Goal: Task Accomplishment & Management: Complete application form

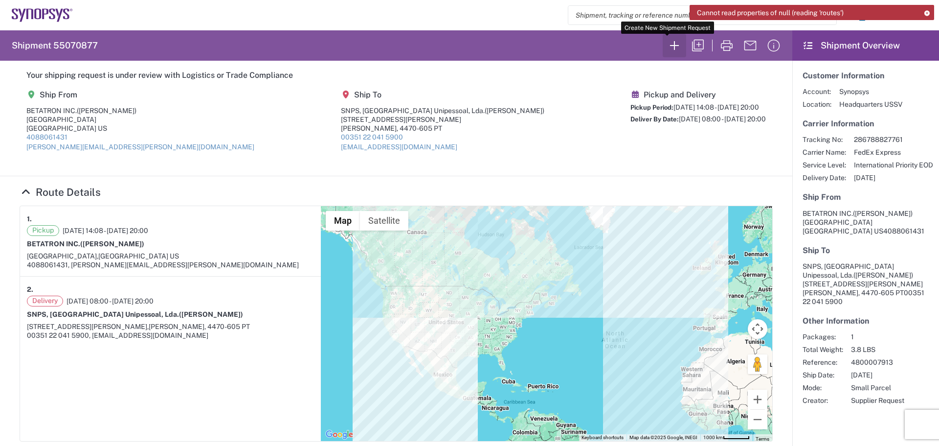
click at [668, 45] on icon "button" at bounding box center [675, 46] width 16 height 16
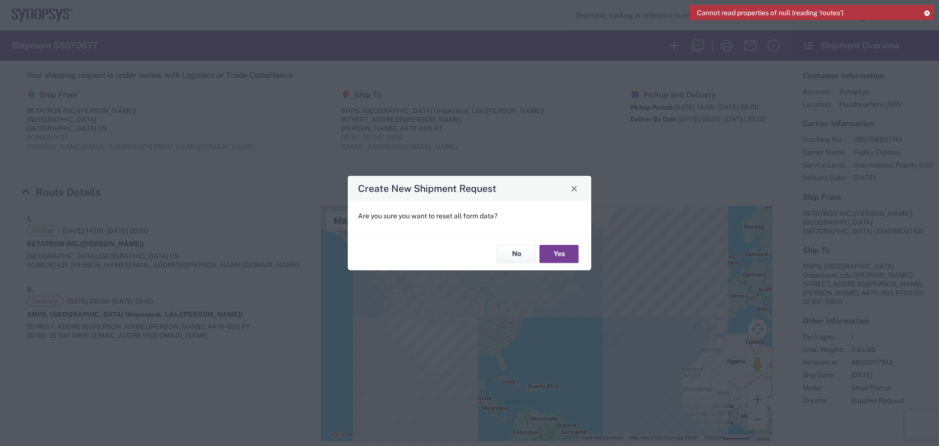
click at [552, 254] on button "Yes" at bounding box center [558, 254] width 39 height 18
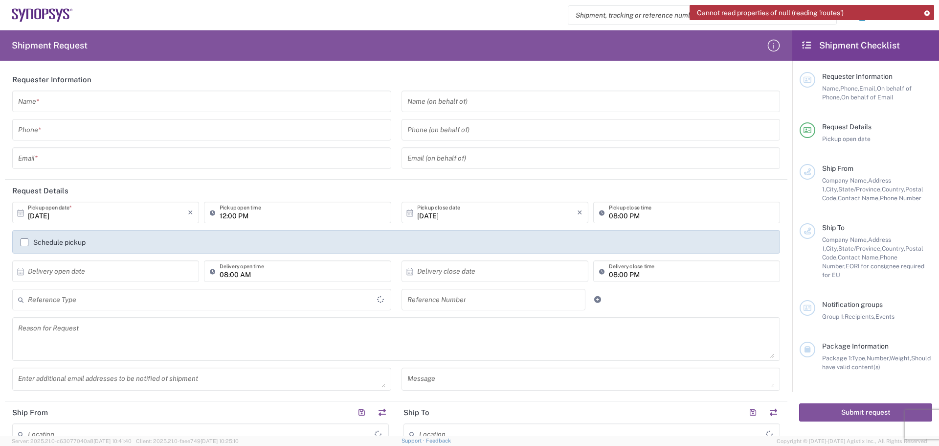
click at [60, 99] on input "text" at bounding box center [201, 101] width 367 height 17
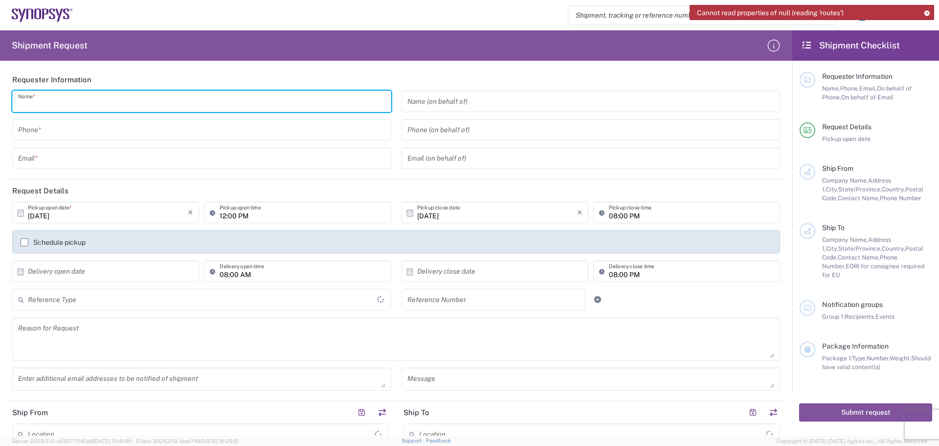
type input "[GEOGRAPHIC_DATA]"
type input "[PERSON_NAME]"
type input "4088061431"
type input "[PERSON_NAME][EMAIL_ADDRESS][PERSON_NAME][DOMAIN_NAME]"
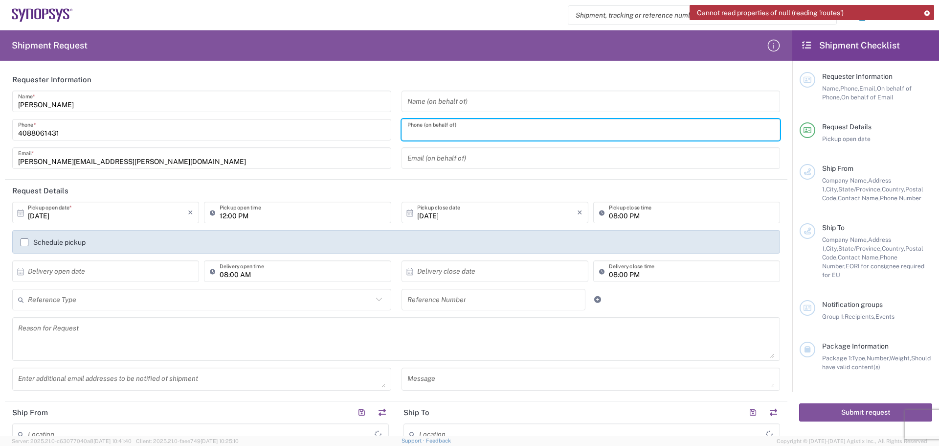
click at [416, 133] on input "tel" at bounding box center [590, 129] width 367 height 17
type input "4088061431"
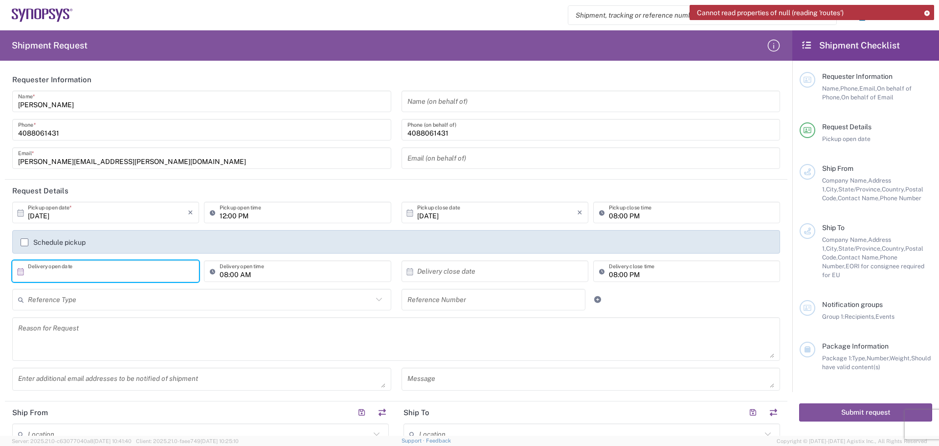
click at [40, 270] on input "text" at bounding box center [108, 271] width 160 height 17
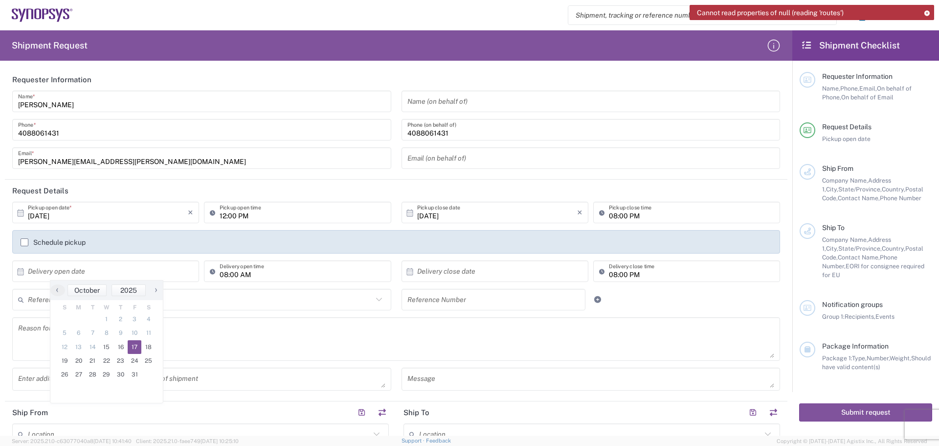
click at [137, 349] on span "17" at bounding box center [135, 347] width 14 height 14
type input "[DATE]"
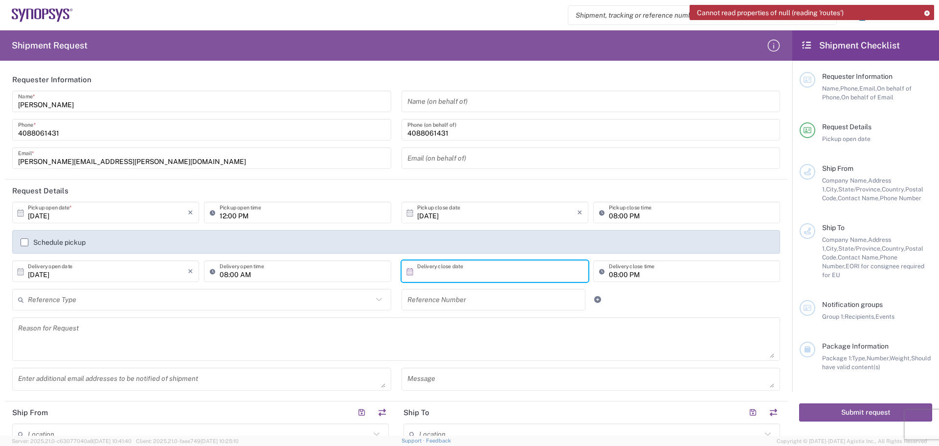
click at [417, 274] on input "text" at bounding box center [497, 271] width 160 height 17
click at [518, 347] on span "17" at bounding box center [520, 347] width 14 height 14
type input "[DATE]"
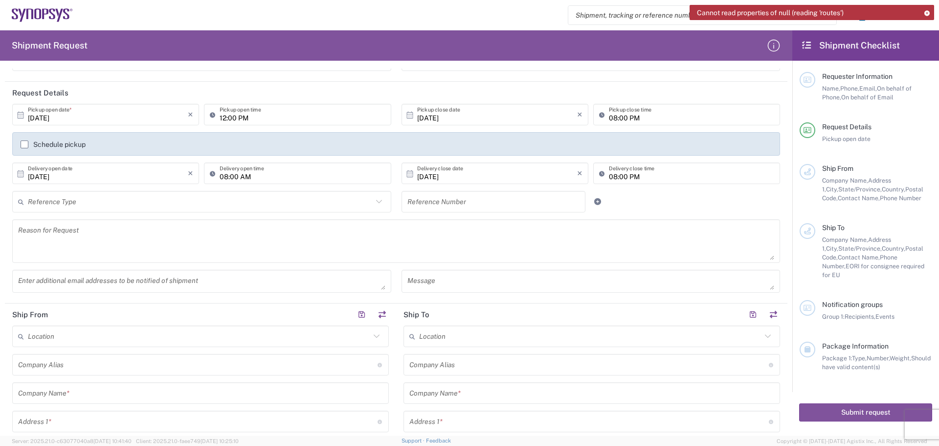
click at [37, 203] on input "text" at bounding box center [200, 201] width 345 height 17
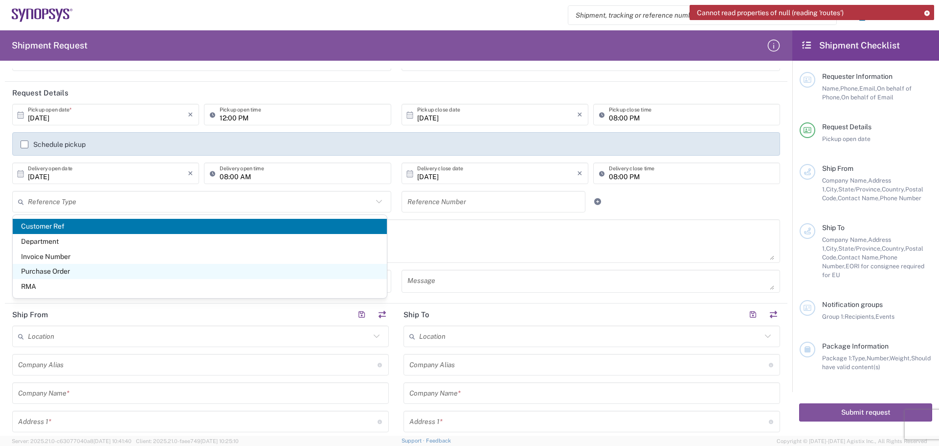
click at [78, 271] on span "Purchase Order" at bounding box center [200, 271] width 374 height 15
type input "Purchase Order"
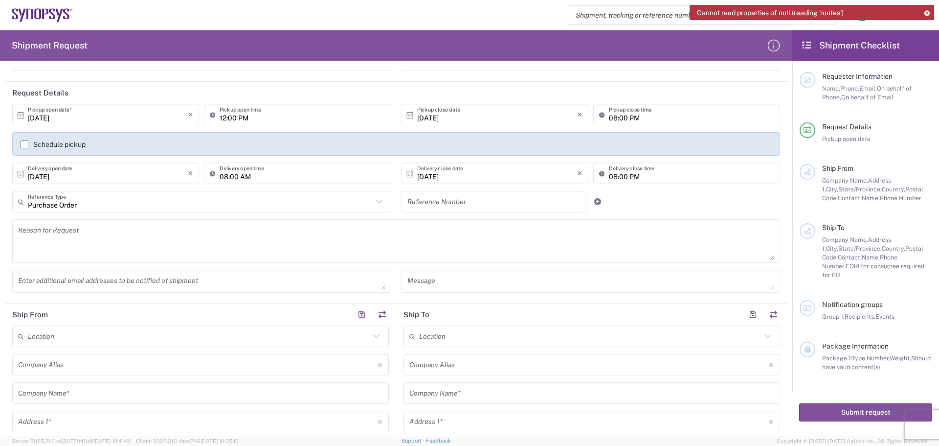
click at [407, 205] on input "text" at bounding box center [493, 201] width 173 height 17
type input "4800024711"
click at [50, 233] on textarea at bounding box center [396, 241] width 756 height 38
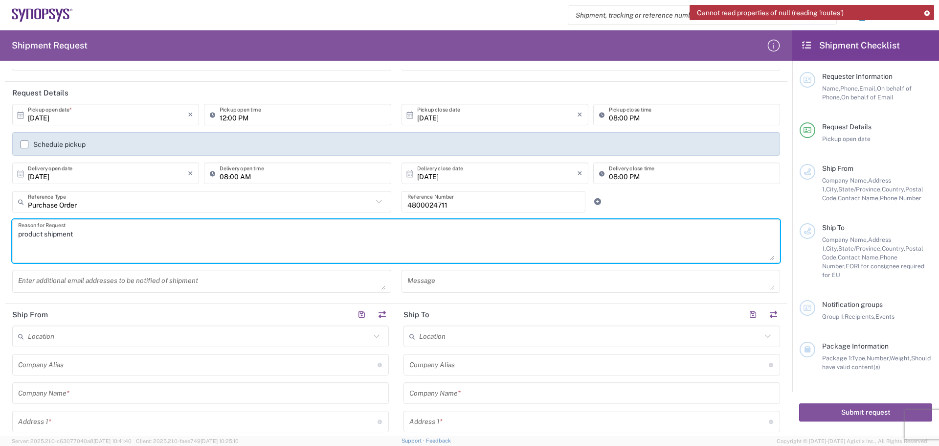
type textarea "product shipment"
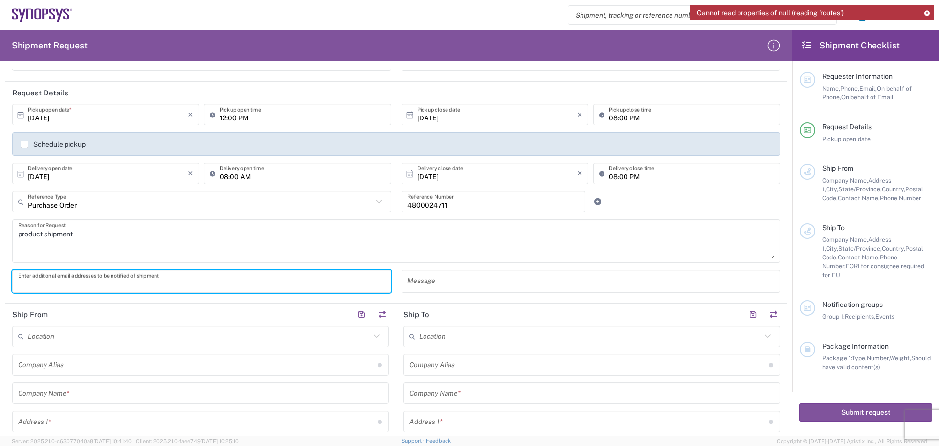
click at [24, 284] on textarea at bounding box center [201, 280] width 367 height 17
paste textarea "[PERSON_NAME] <[PERSON_NAME][EMAIL_ADDRESS][DOMAIN_NAME]>"
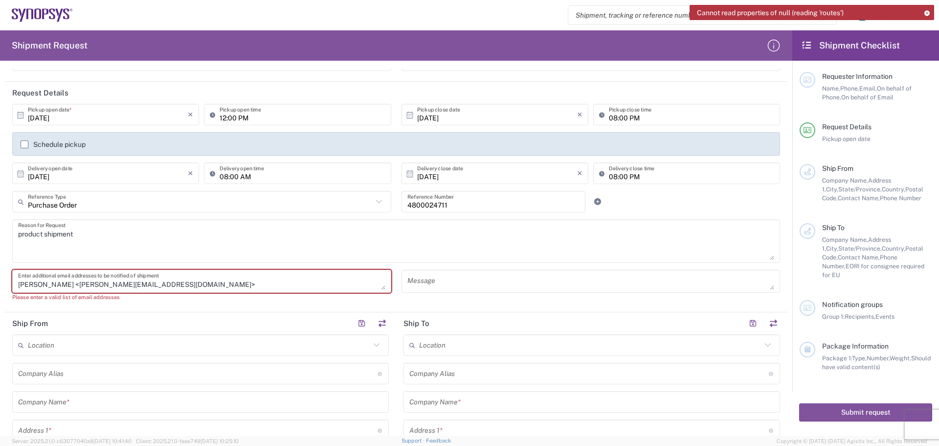
drag, startPoint x: 161, startPoint y: 283, endPoint x: 171, endPoint y: 283, distance: 9.8
click at [161, 284] on textarea "[PERSON_NAME] <[PERSON_NAME][EMAIL_ADDRESS][DOMAIN_NAME]>" at bounding box center [201, 280] width 367 height 17
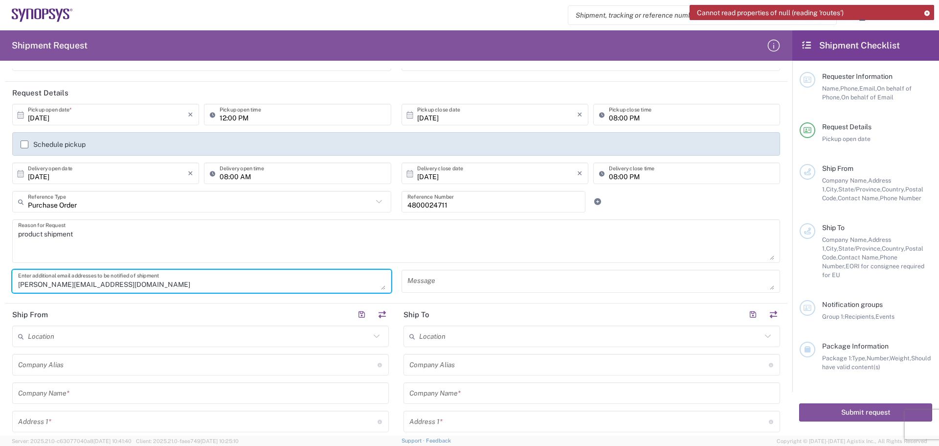
type textarea "[PERSON_NAME][EMAIL_ADDRESS][DOMAIN_NAME]"
click at [416, 282] on textarea at bounding box center [590, 280] width 367 height 17
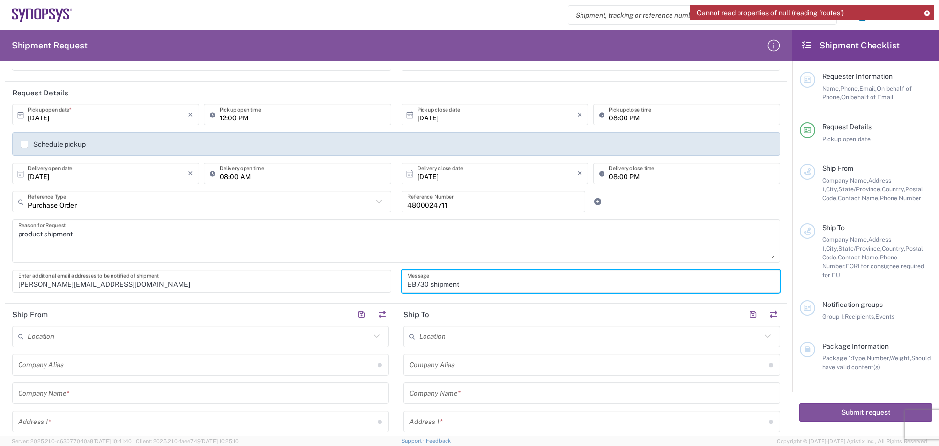
type textarea "EB730 shipment"
click at [42, 363] on input "text" at bounding box center [197, 364] width 359 height 17
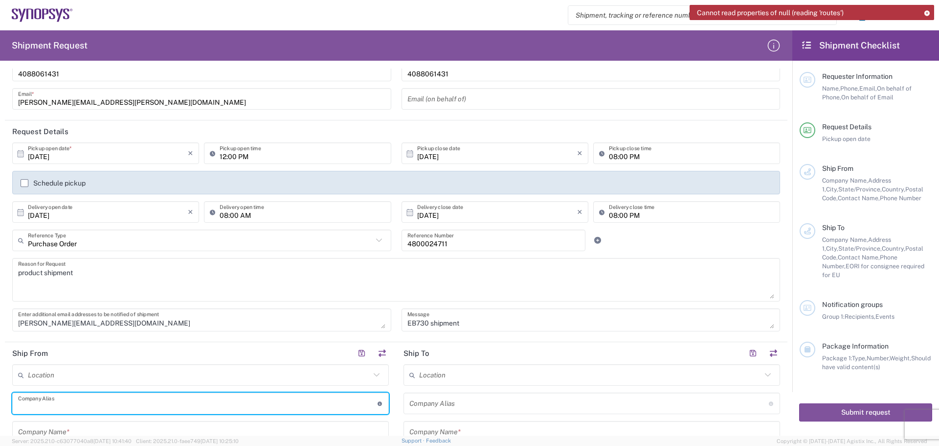
scroll to position [0, 0]
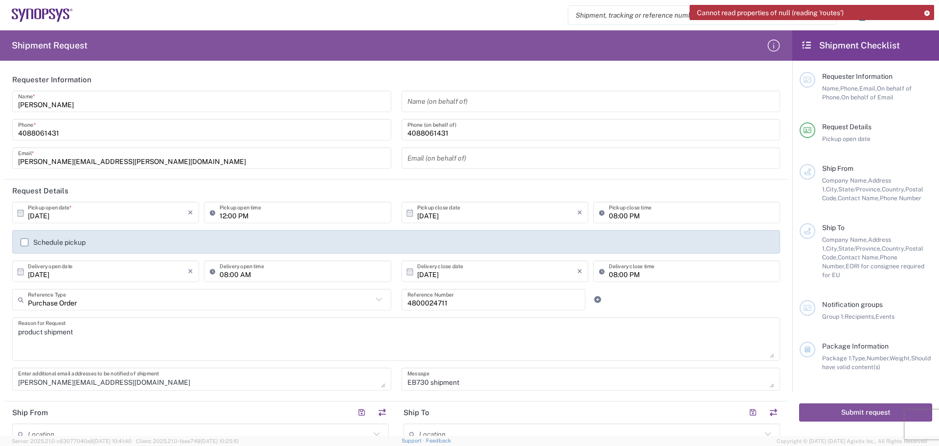
type input "Betatron Inc."
type input "[PERSON_NAME][EMAIL_ADDRESS][PERSON_NAME][DOMAIN_NAME]"
type input "Betatron Inc."
type input "[STREET_ADDRESS]"
type input "[GEOGRAPHIC_DATA][PERSON_NAME]"
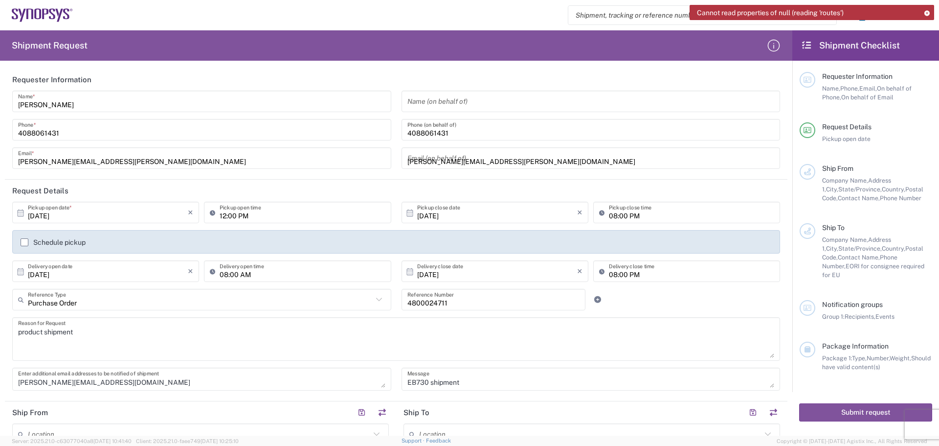
type input "[US_STATE]"
type input "[GEOGRAPHIC_DATA]"
type input "95131"
type input "[PERSON_NAME]"
type input "4088061431"
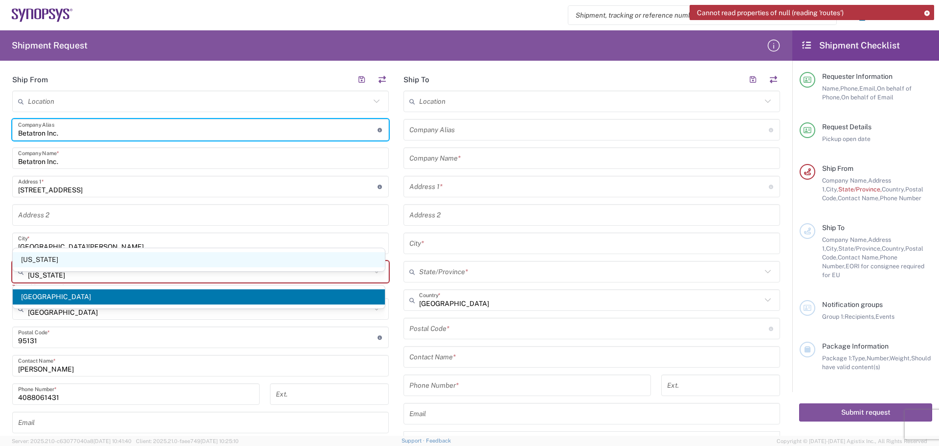
scroll to position [391, 0]
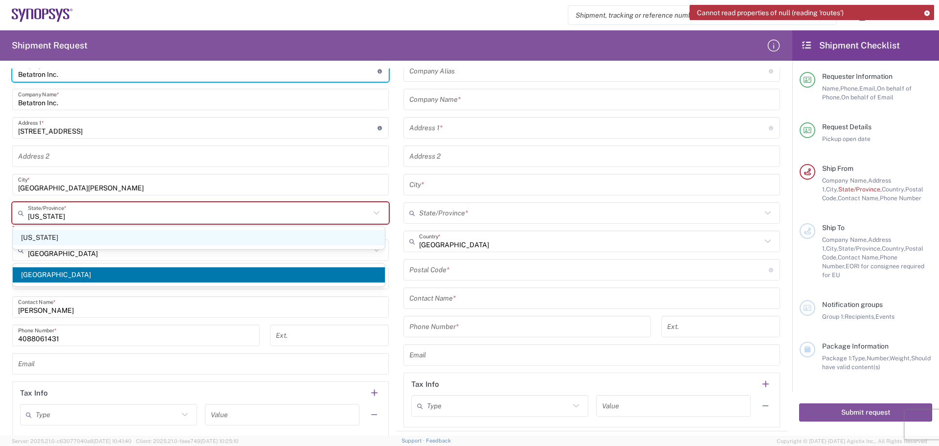
click at [80, 238] on span "[US_STATE]" at bounding box center [199, 237] width 372 height 15
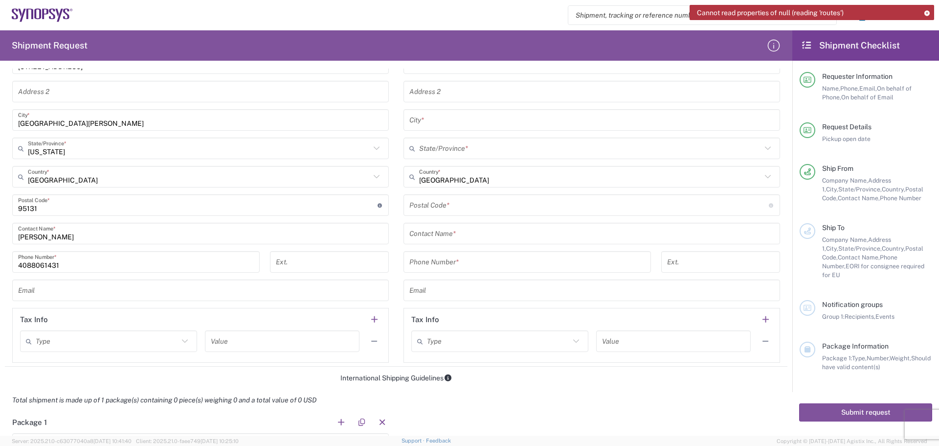
scroll to position [587, 0]
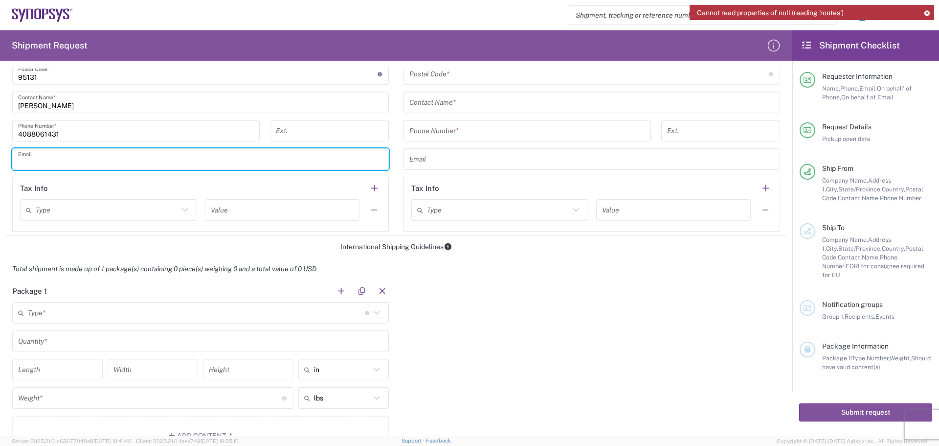
click at [30, 162] on input "text" at bounding box center [200, 159] width 365 height 17
type input "[PERSON_NAME][EMAIL_ADDRESS][PERSON_NAME][DOMAIN_NAME]"
type input "Betatron Inc."
type input "[STREET_ADDRESS]"
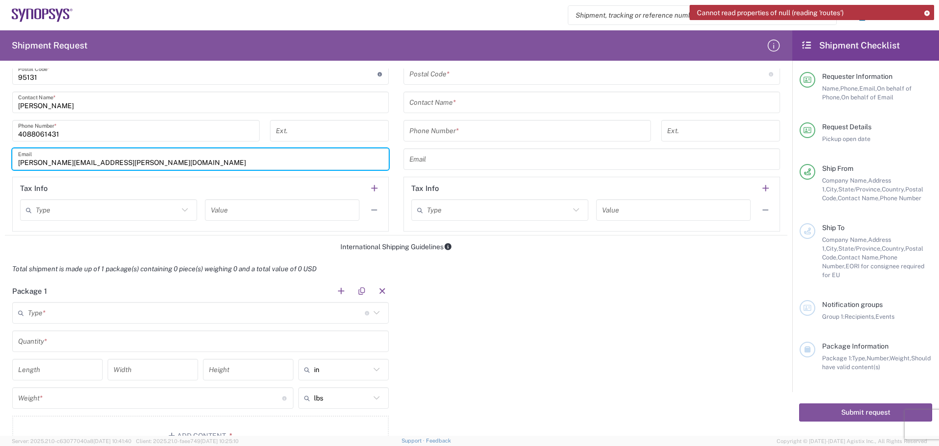
type input "[GEOGRAPHIC_DATA][PERSON_NAME]"
type input "[US_STATE]"
type input "[GEOGRAPHIC_DATA]"
type input "95131"
type input "[PERSON_NAME]"
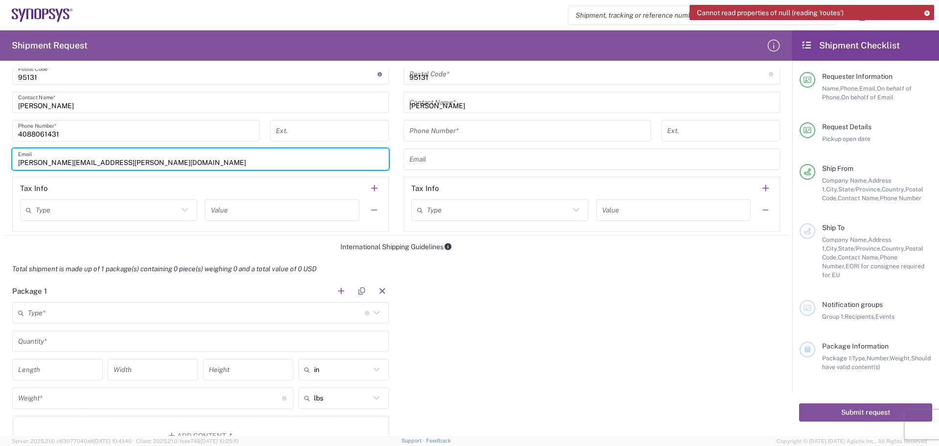
type input "4088061431"
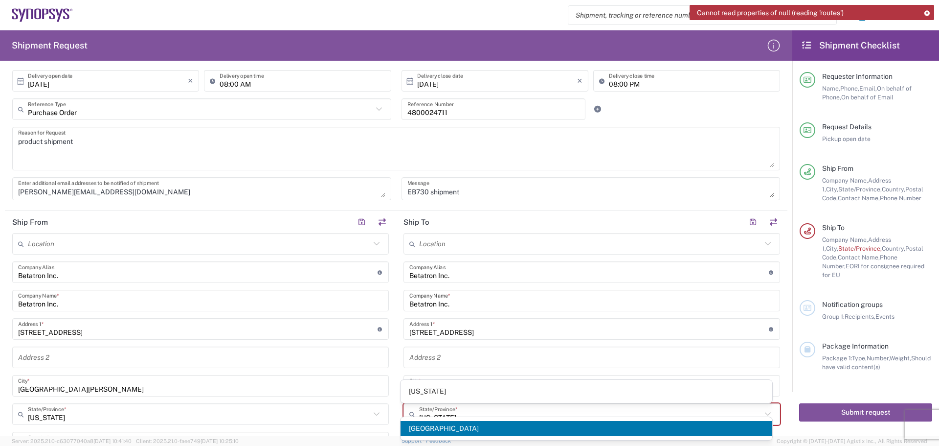
scroll to position [147, 0]
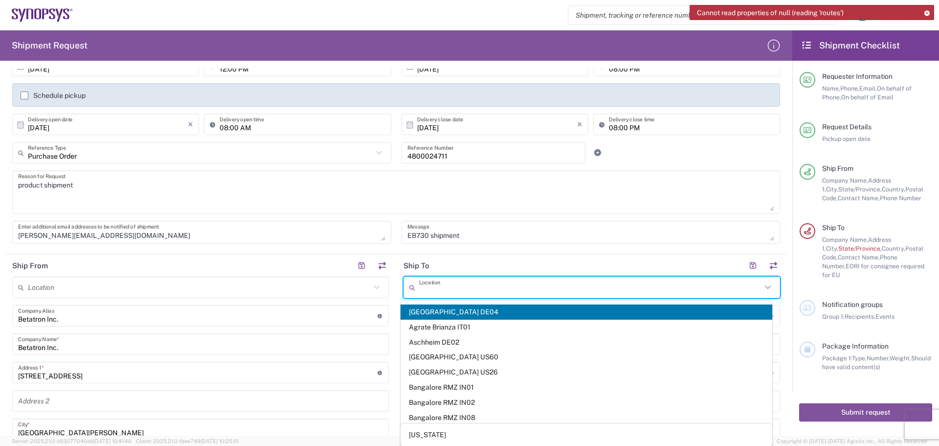
click at [444, 289] on input "text" at bounding box center [590, 287] width 342 height 17
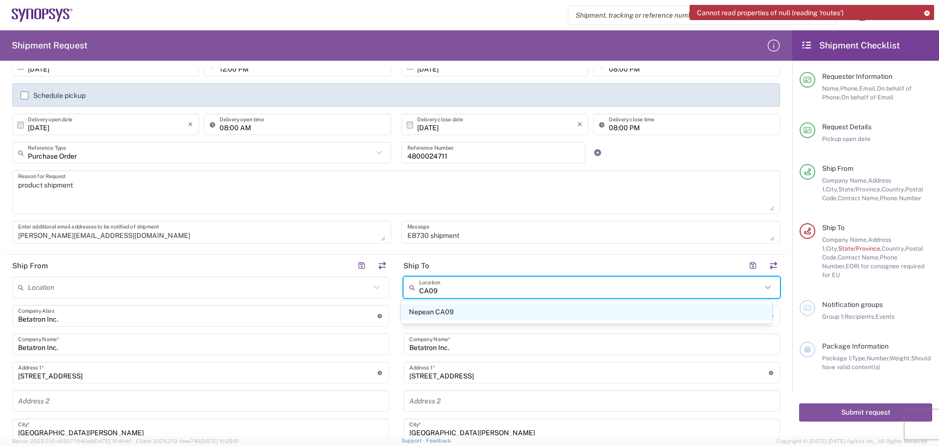
click at [500, 318] on span "Nepean CA09" at bounding box center [587, 311] width 372 height 15
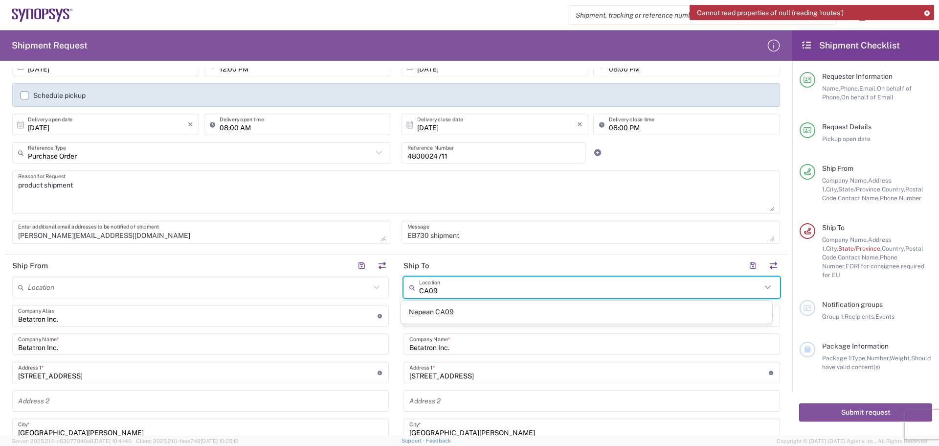
type input "Nepean CA09"
type input "Synopsys Nepean CA09"
type input "One Antares Drive"
type input "Suite 300"
type input "[GEOGRAPHIC_DATA]"
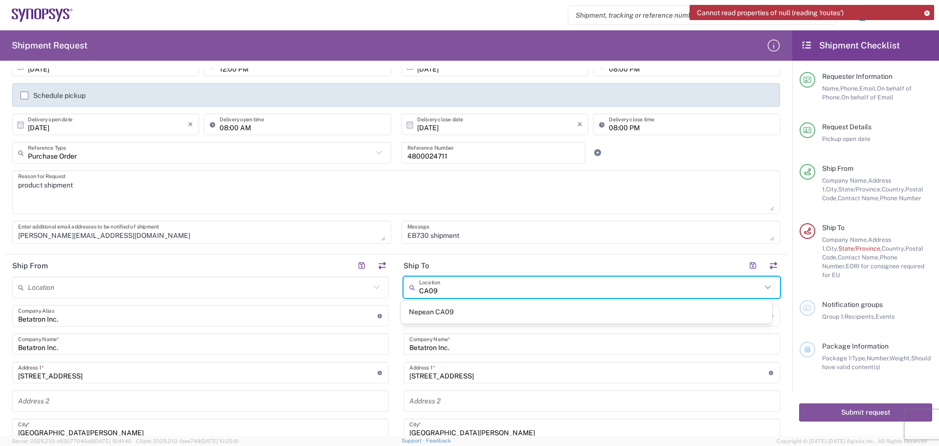
type input "[GEOGRAPHIC_DATA]"
type input "K2E 8C4"
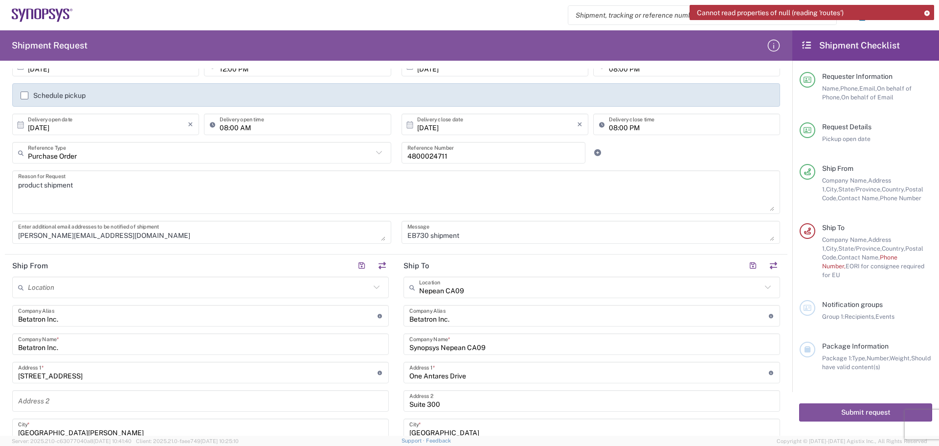
type input "[GEOGRAPHIC_DATA]"
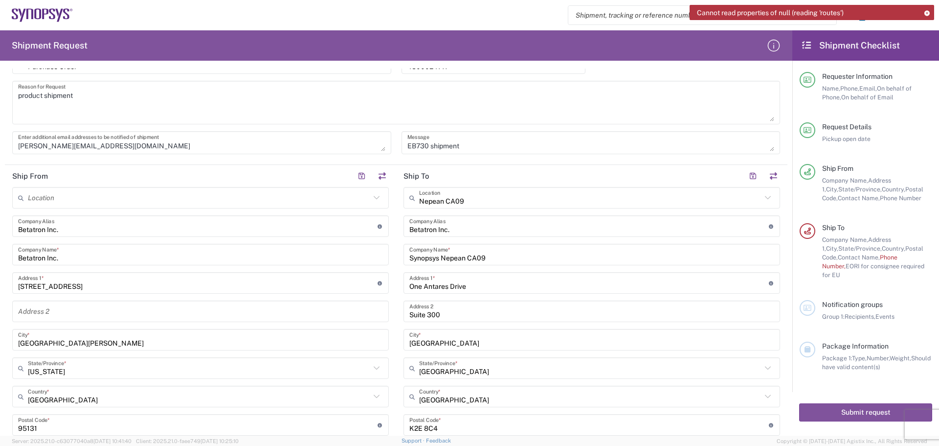
scroll to position [342, 0]
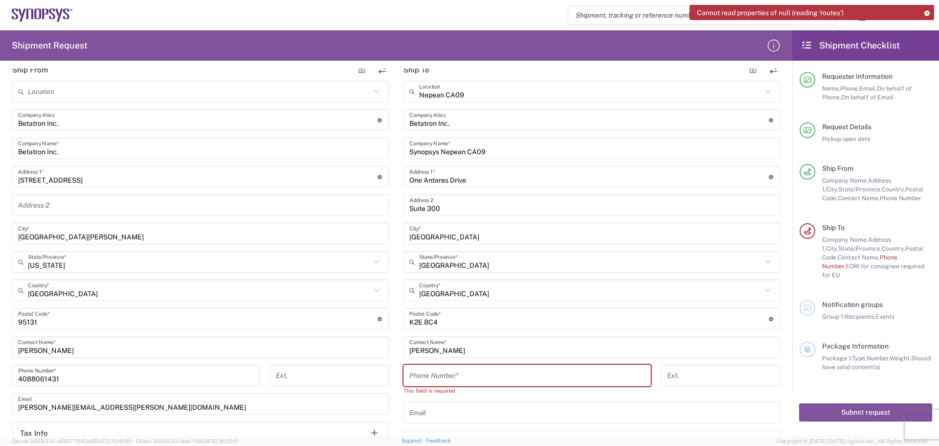
click at [429, 373] on input "tel" at bounding box center [527, 375] width 236 height 17
click at [445, 348] on input "[PERSON_NAME]" at bounding box center [591, 346] width 365 height 17
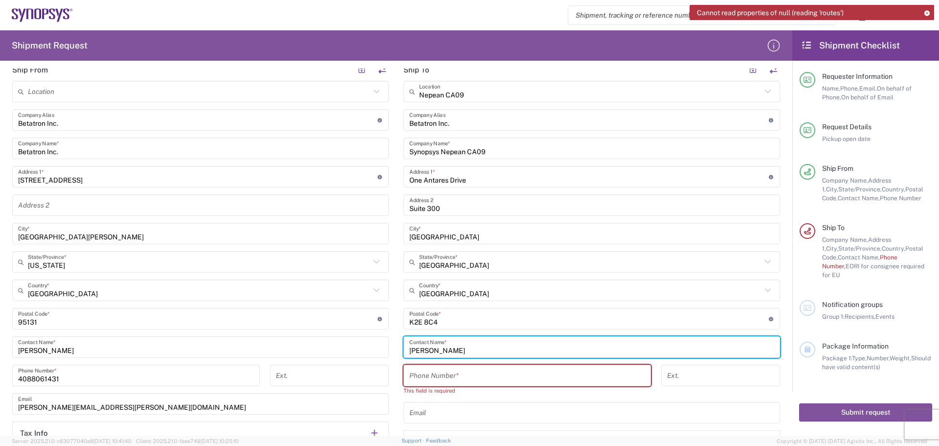
drag, startPoint x: 448, startPoint y: 347, endPoint x: 404, endPoint y: 346, distance: 43.1
click at [404, 346] on div "[PERSON_NAME] Contact Name *" at bounding box center [591, 347] width 377 height 22
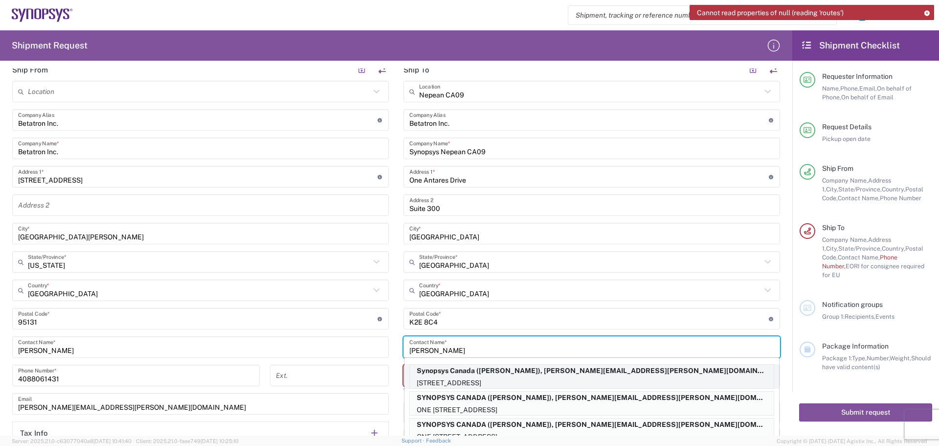
type input "[PERSON_NAME]"
drag, startPoint x: 515, startPoint y: 366, endPoint x: 520, endPoint y: 370, distance: 6.8
click at [520, 370] on p "Synopsys Canada ([PERSON_NAME]), [PERSON_NAME][EMAIL_ADDRESS][PERSON_NAME][DOMA…" at bounding box center [592, 370] width 364 height 12
type input "Synopsys Canada"
type input "[PERSON_NAME]"
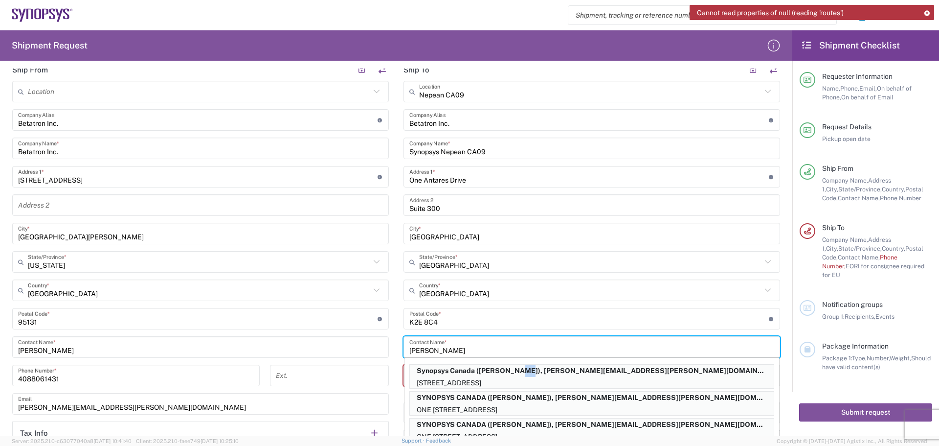
type input "6132218702"
type input "[PERSON_NAME][EMAIL_ADDRESS][PERSON_NAME][DOMAIN_NAME]"
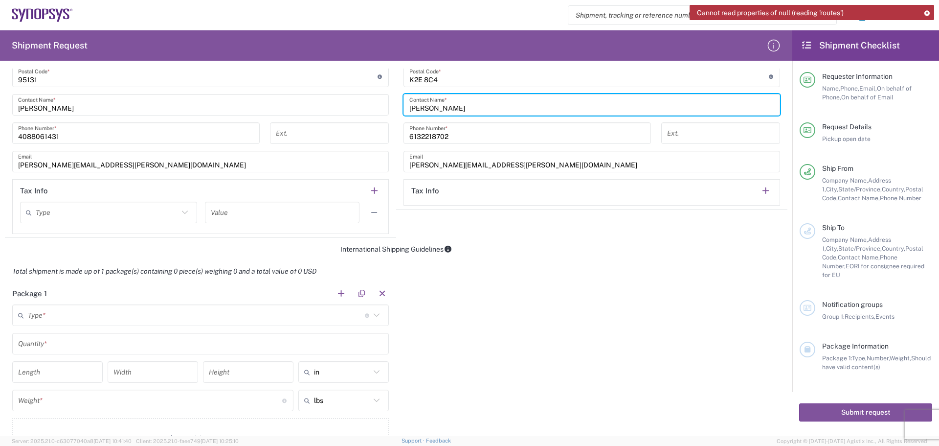
scroll to position [587, 0]
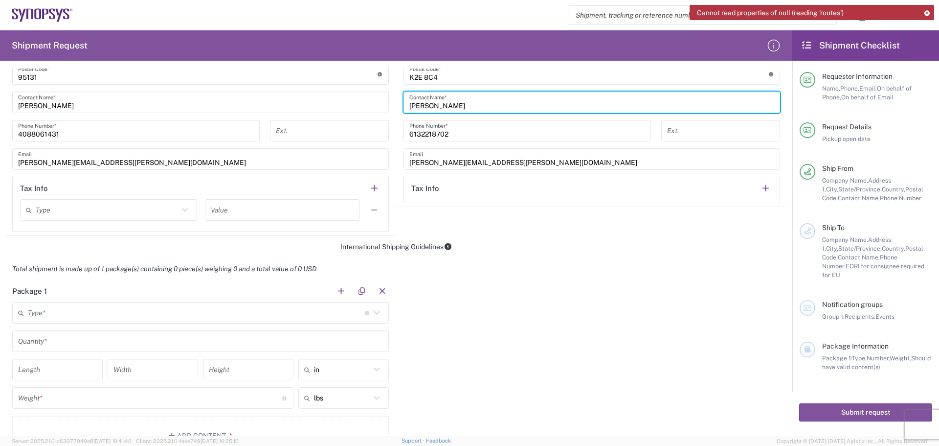
click at [42, 313] on input "text" at bounding box center [196, 312] width 337 height 17
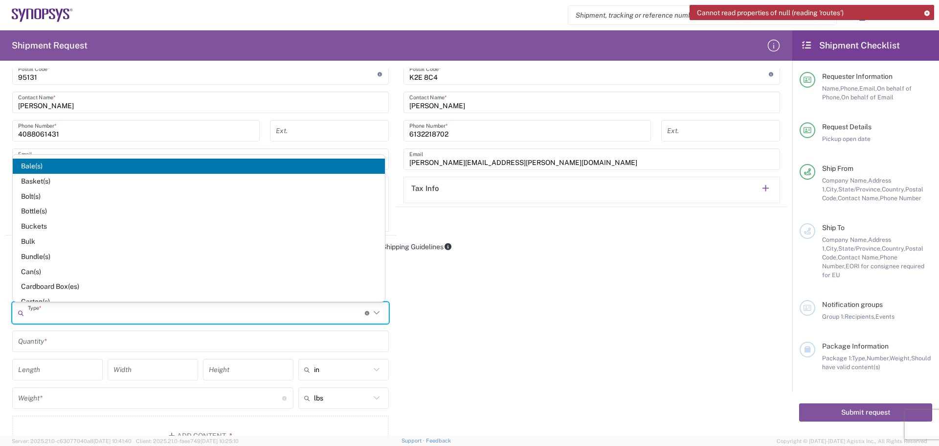
click at [103, 288] on span "Cardboard Box(es)" at bounding box center [199, 286] width 372 height 15
type input "Cardboard Box(es)"
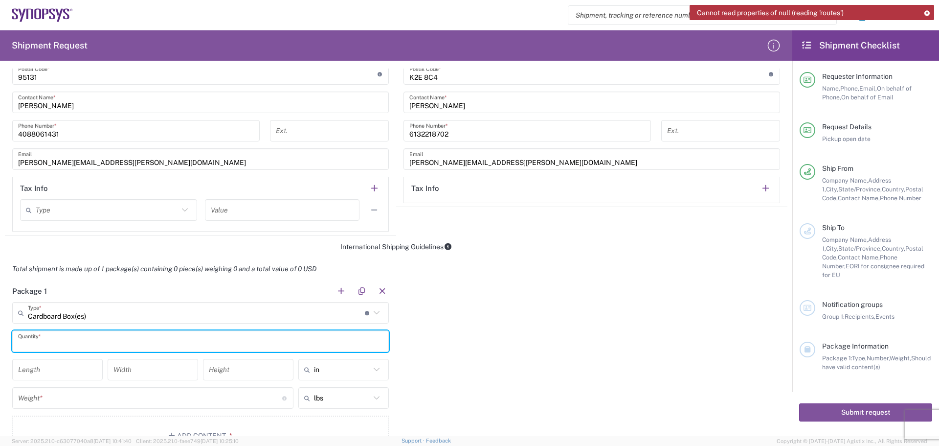
click at [45, 345] on input "text" at bounding box center [200, 341] width 365 height 17
type input "1"
click at [36, 373] on input "number" at bounding box center [57, 369] width 79 height 17
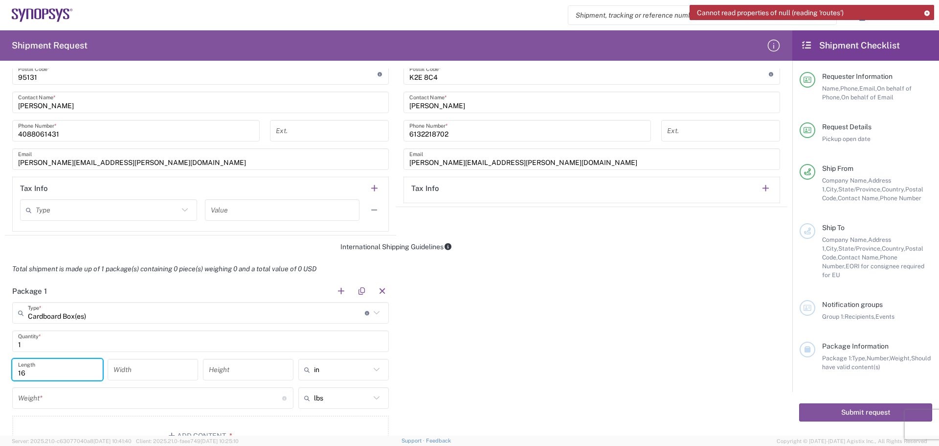
type input "16"
type input "12"
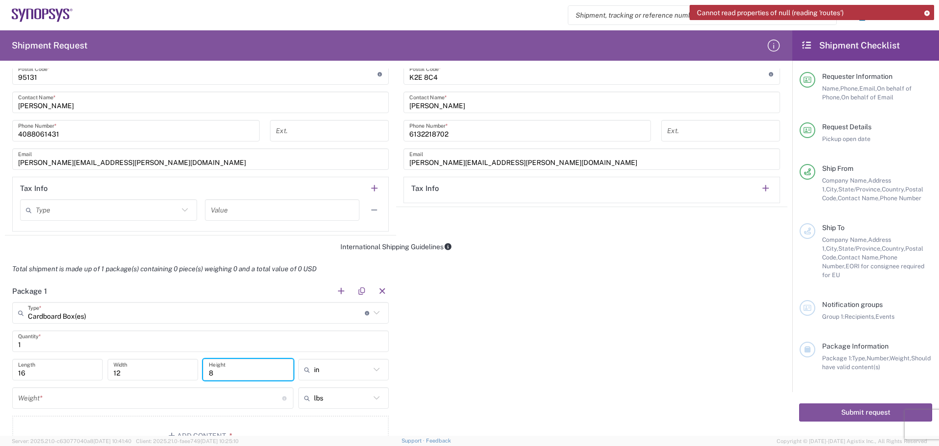
type input "8"
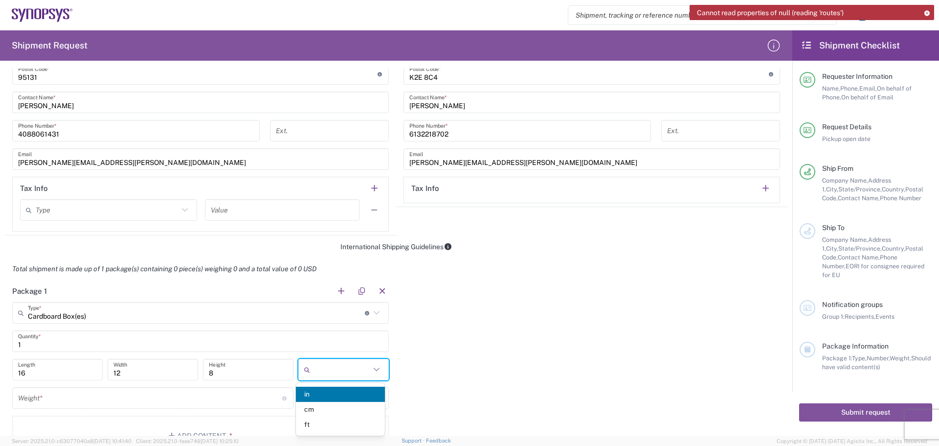
type input "in"
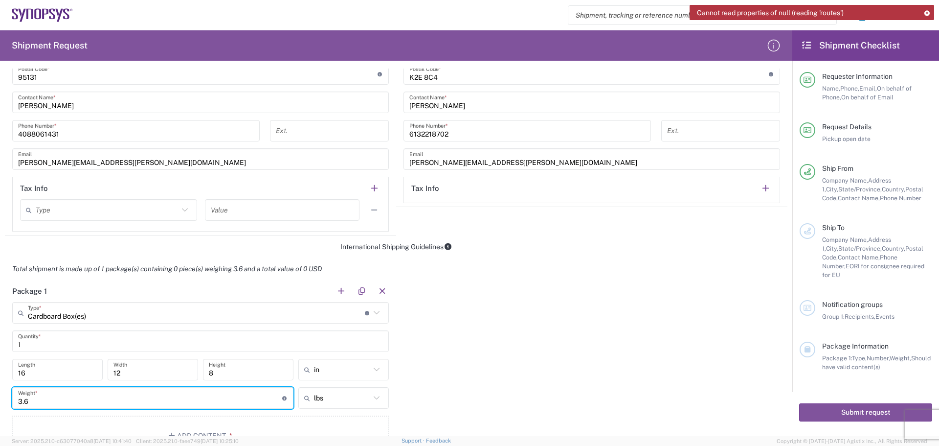
type input "3.6"
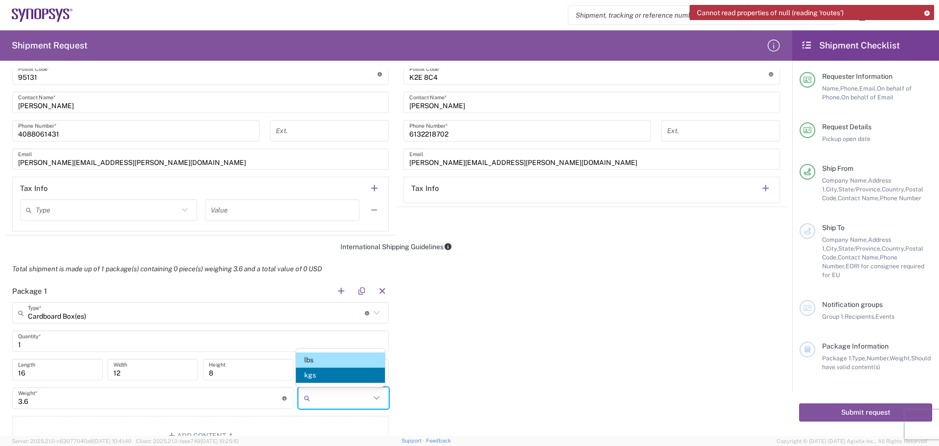
type input "1.63"
type input "kgs"
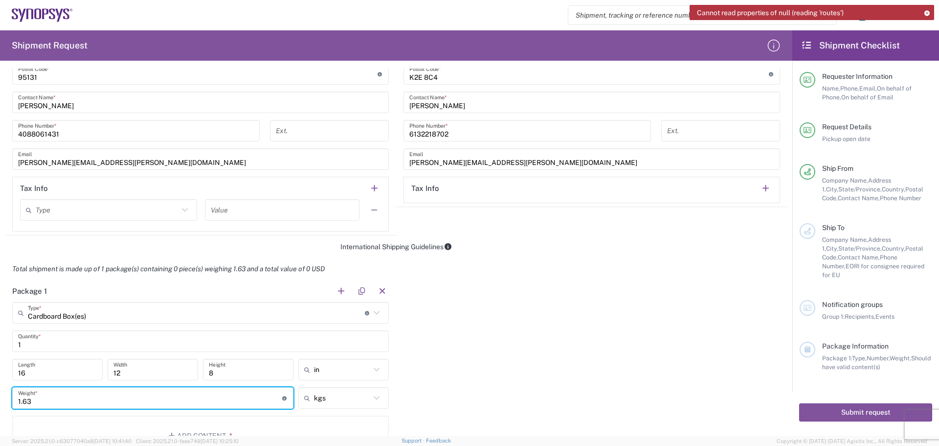
click at [40, 405] on input "1.63" at bounding box center [150, 397] width 264 height 17
type input "1"
type input "3.6"
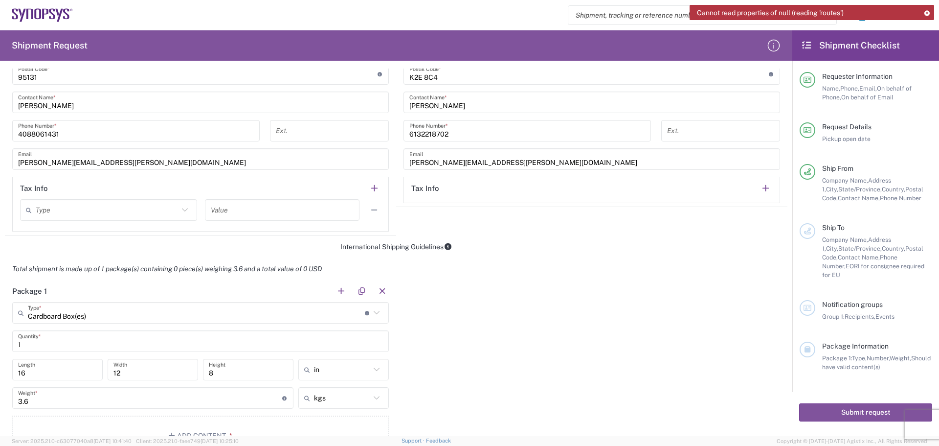
click at [373, 367] on icon at bounding box center [376, 369] width 13 height 13
click at [348, 412] on span "cm" at bounding box center [340, 409] width 89 height 15
type input "40.64"
type input "30.48"
type input "20.32"
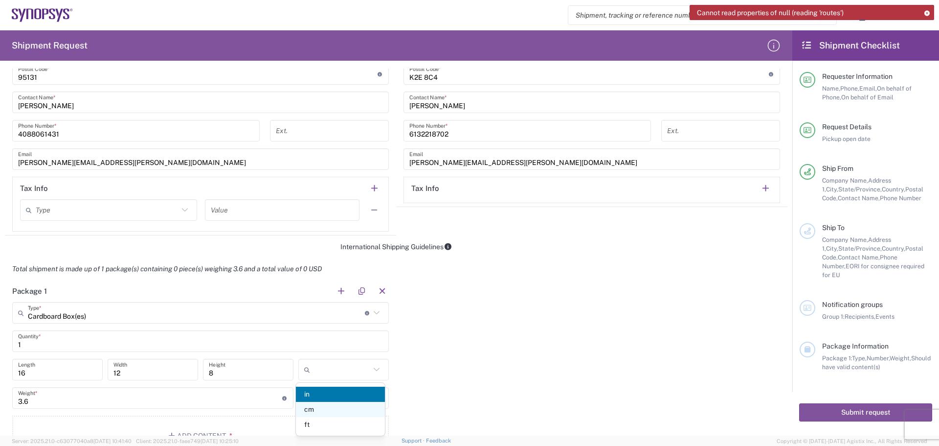
type input "cm"
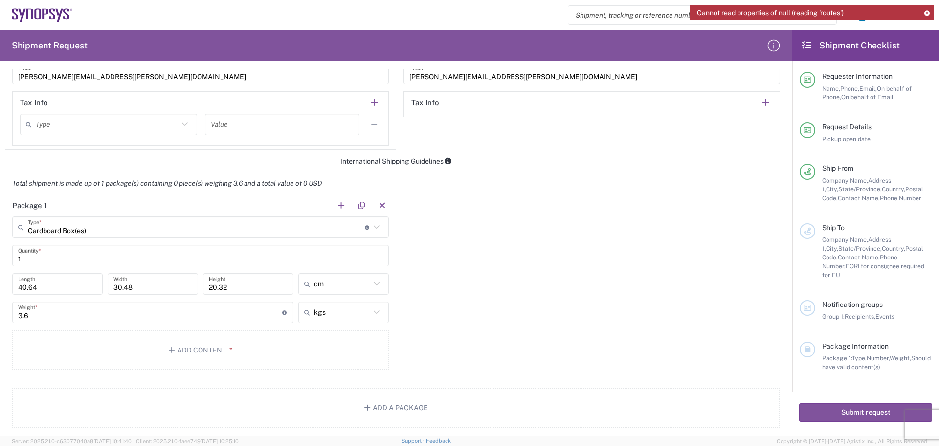
scroll to position [734, 0]
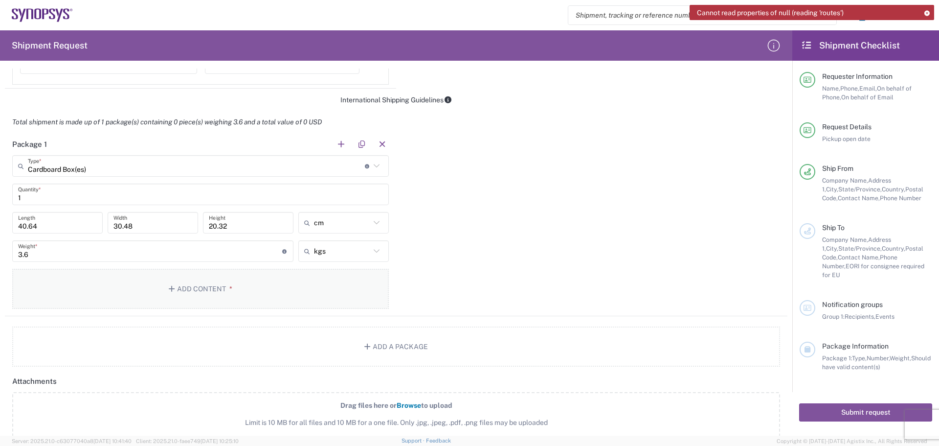
click at [190, 287] on button "Add Content *" at bounding box center [200, 289] width 377 height 40
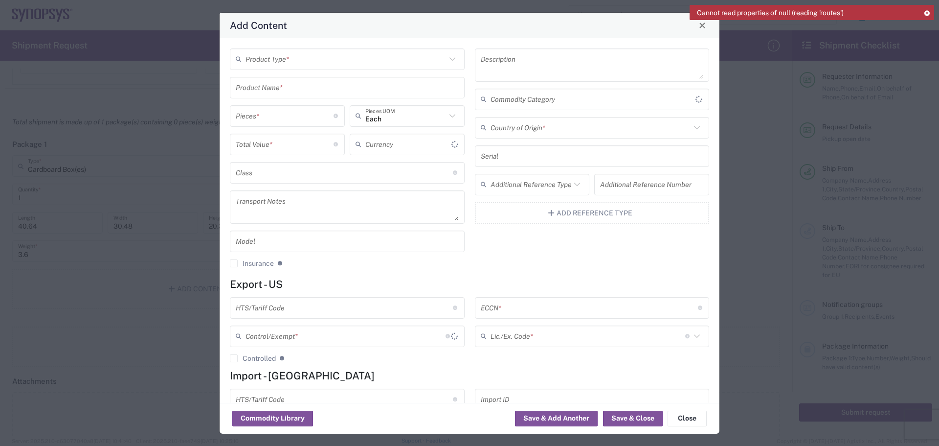
type input "US Dollar"
click at [329, 61] on input "text" at bounding box center [346, 58] width 201 height 17
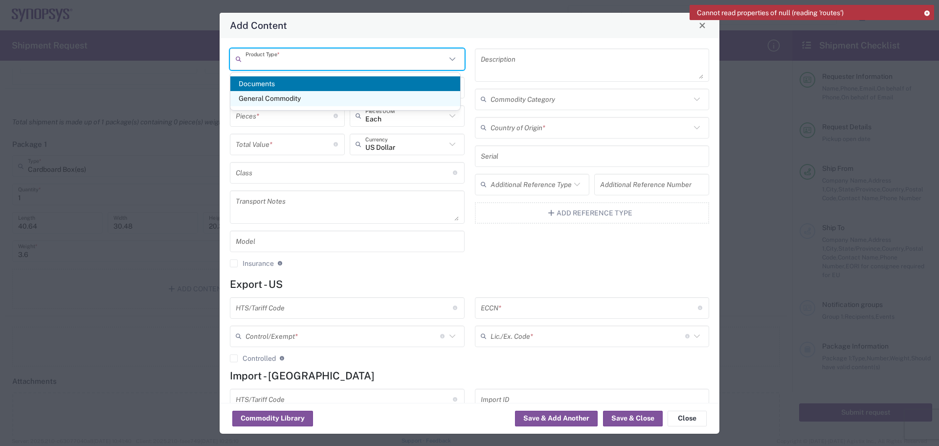
click at [342, 98] on span "General Commodity" at bounding box center [345, 98] width 230 height 15
type input "General Commodity"
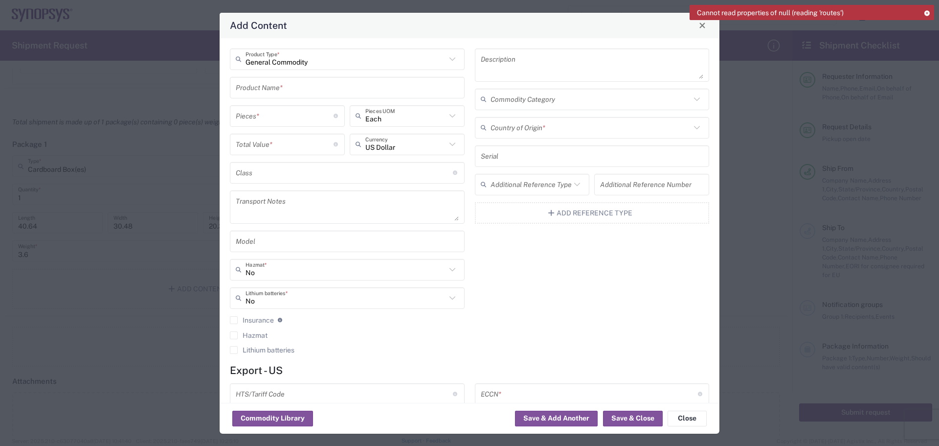
click at [294, 88] on input "text" at bounding box center [347, 87] width 223 height 17
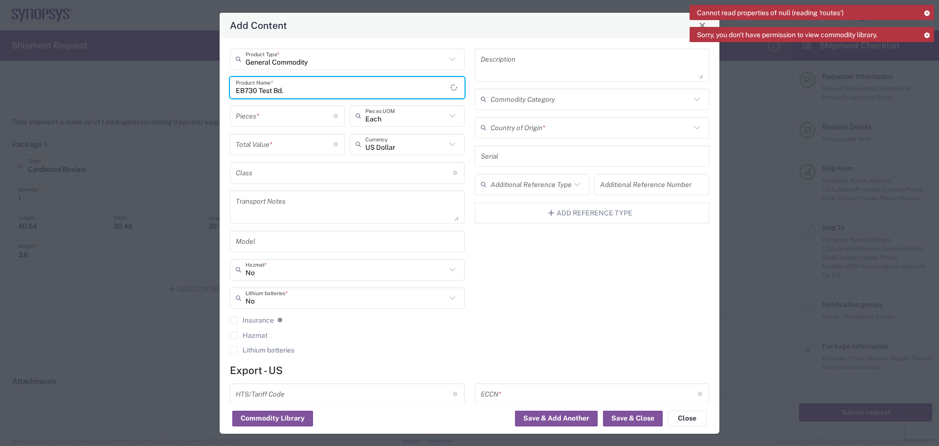
type input "EB730 Test Bd."
click at [283, 118] on input "number" at bounding box center [285, 115] width 98 height 17
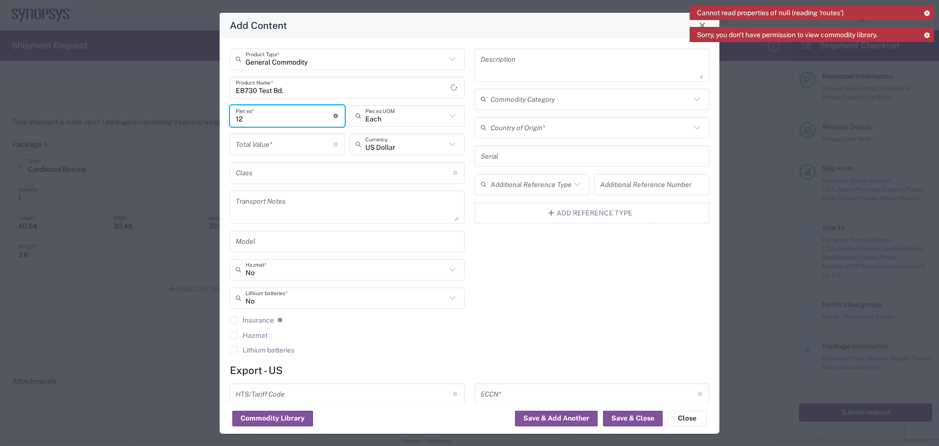
type input "12"
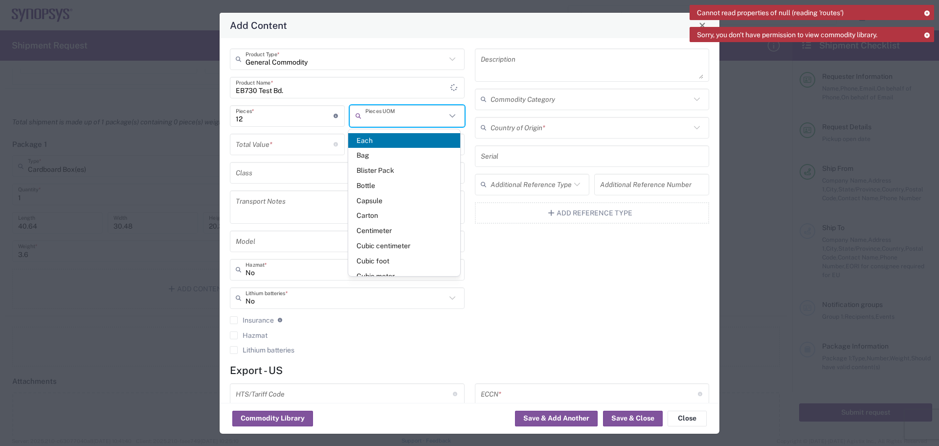
click at [246, 150] on input "number" at bounding box center [285, 143] width 98 height 17
type input "Each"
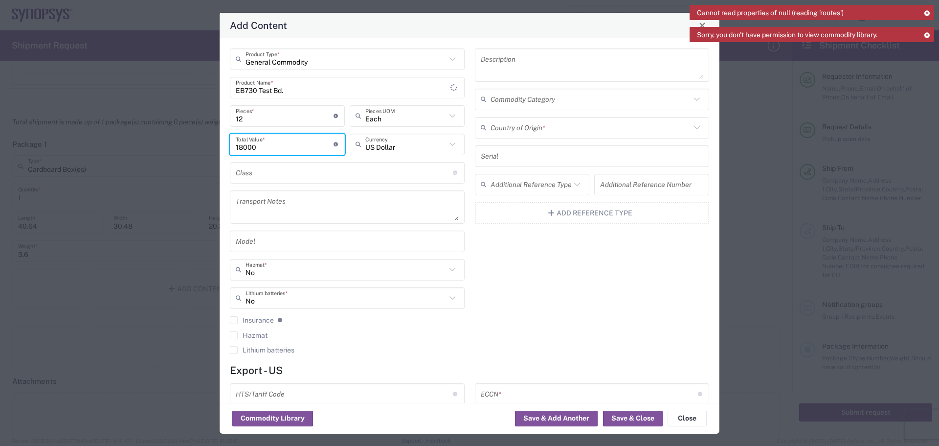
type input "18000"
click at [691, 130] on icon at bounding box center [697, 127] width 13 height 13
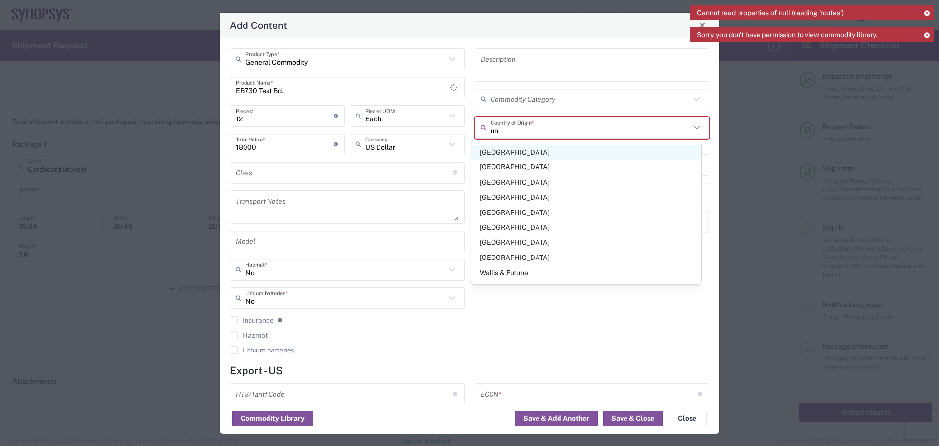
type input "[GEOGRAPHIC_DATA]"
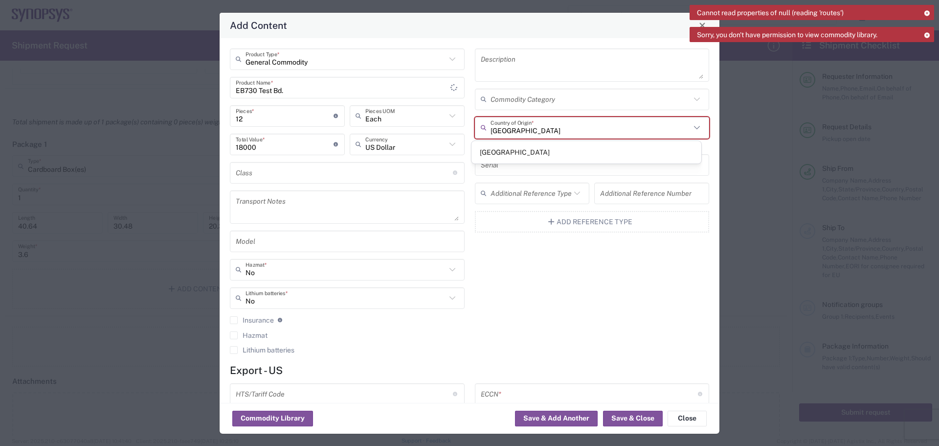
click at [584, 154] on span "[GEOGRAPHIC_DATA]" at bounding box center [586, 152] width 230 height 15
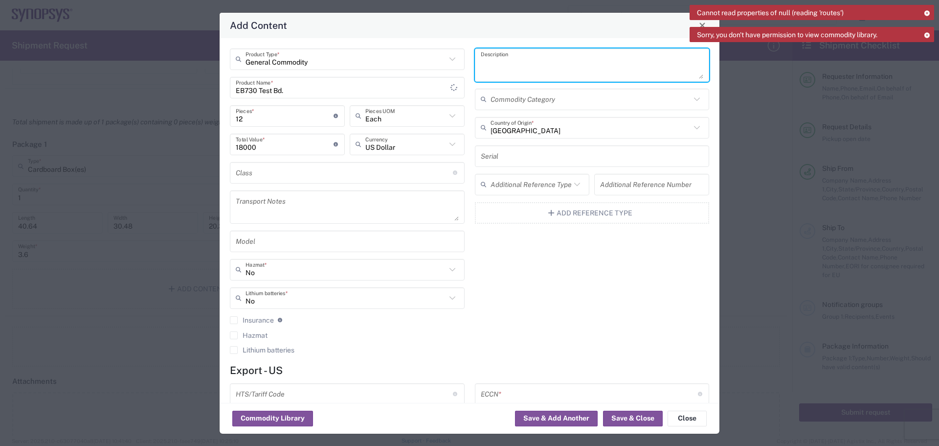
click at [483, 70] on textarea at bounding box center [592, 64] width 223 height 27
type textarea "Test Chip Validation Test PC Board"
click at [365, 394] on input "text" at bounding box center [344, 393] width 217 height 17
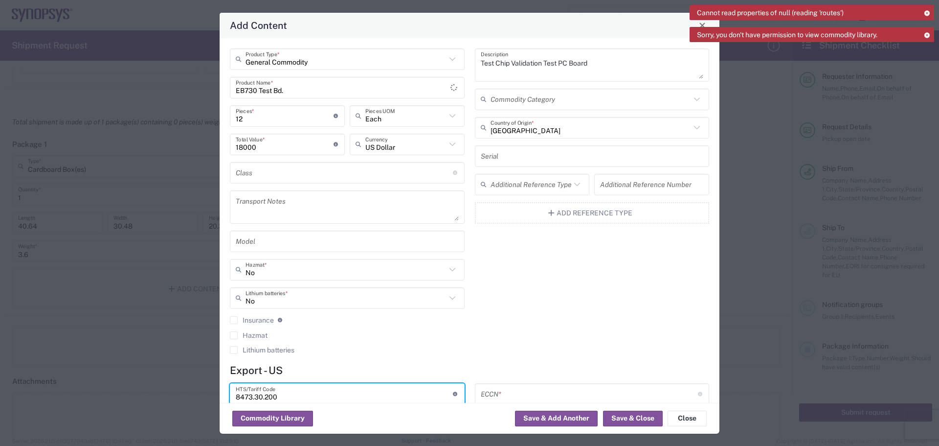
type input "8473.30.200"
drag, startPoint x: 505, startPoint y: 390, endPoint x: 518, endPoint y: 396, distance: 14.7
click at [506, 391] on input "text" at bounding box center [589, 393] width 217 height 17
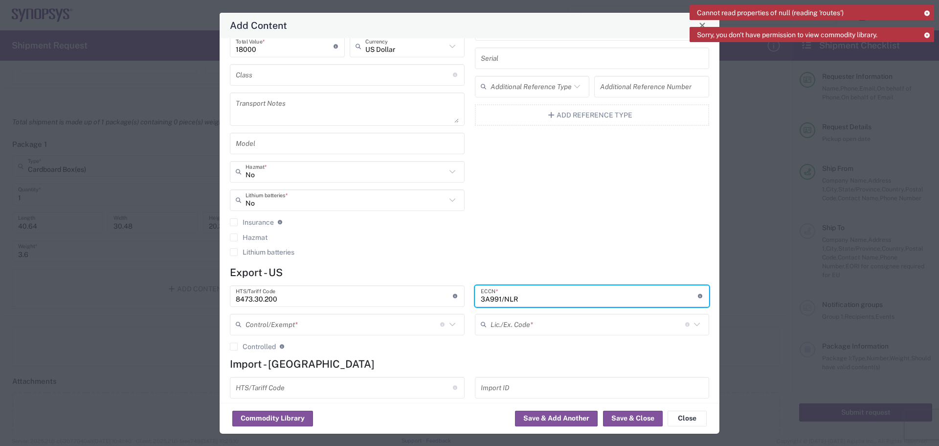
type input "3A991/NLR"
click at [364, 328] on input "text" at bounding box center [343, 323] width 195 height 17
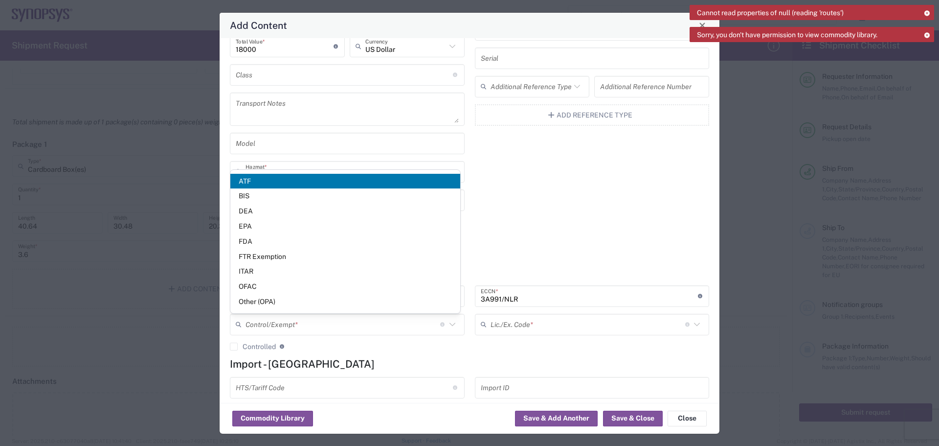
click at [309, 258] on span "FTR Exemption" at bounding box center [345, 256] width 230 height 15
type input "FTR Exemption"
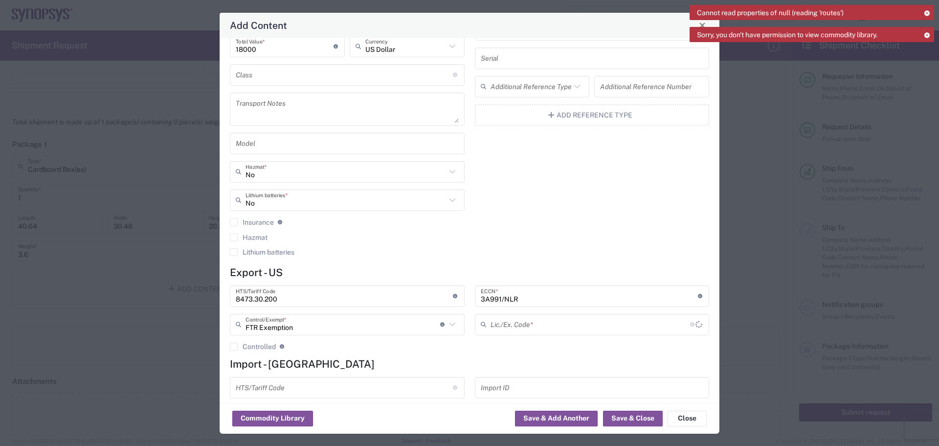
click at [622, 325] on input "text" at bounding box center [591, 323] width 200 height 17
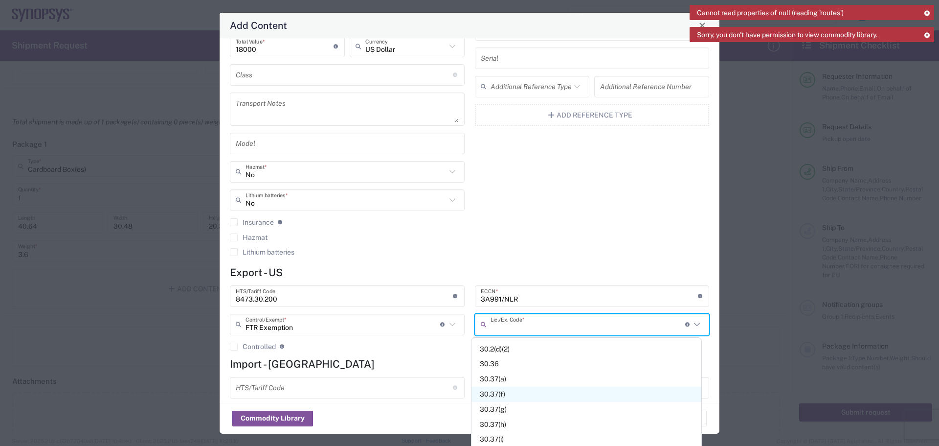
click at [517, 397] on span "30.37(f)" at bounding box center [586, 393] width 230 height 15
type input "30.37(f)"
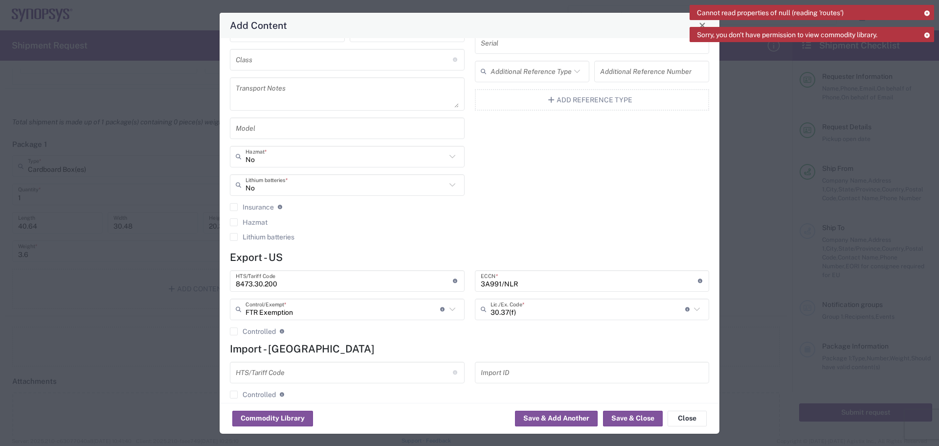
scroll to position [126, 0]
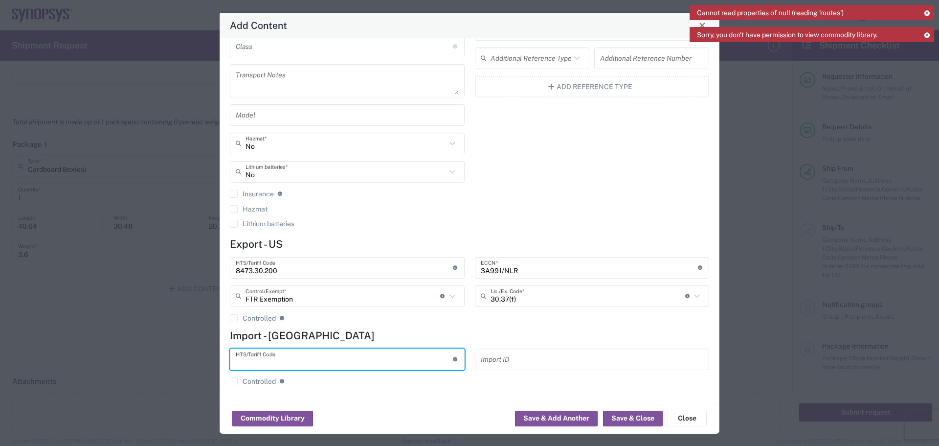
drag, startPoint x: 244, startPoint y: 361, endPoint x: 259, endPoint y: 354, distance: 16.8
click at [245, 361] on input "text" at bounding box center [344, 358] width 217 height 17
type input "8473.30.200"
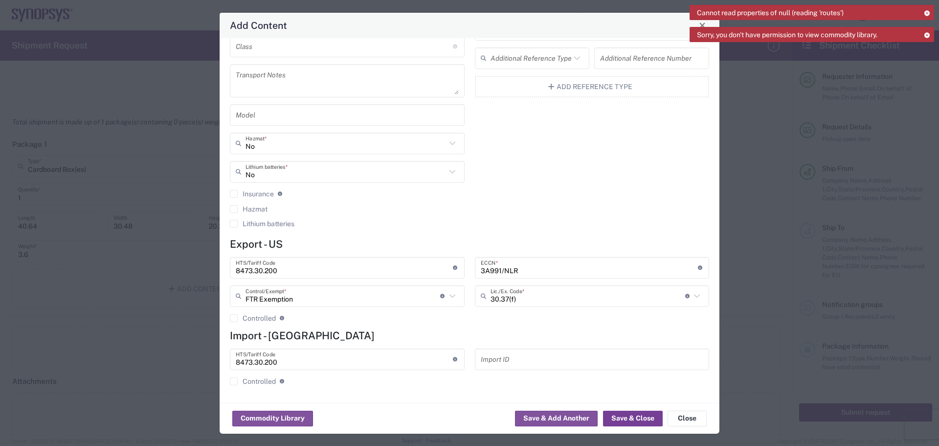
click at [634, 420] on button "Save & Close" at bounding box center [633, 418] width 60 height 16
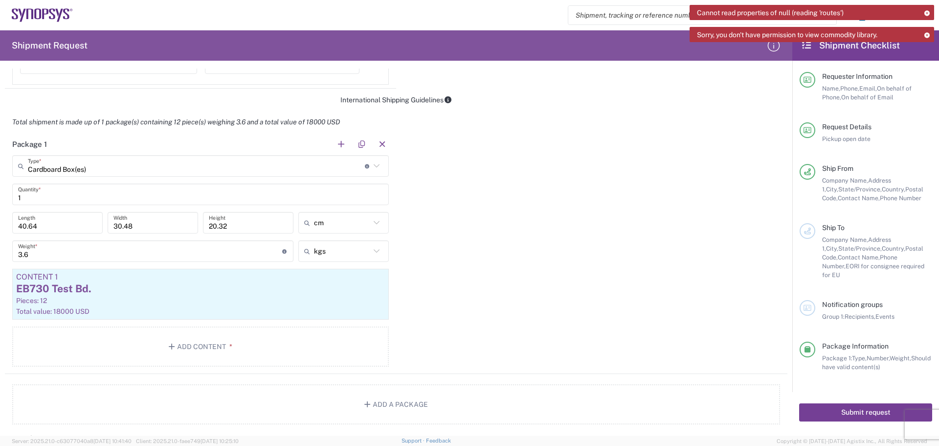
click at [833, 403] on button "Submit request" at bounding box center [865, 412] width 133 height 18
